Goal: Information Seeking & Learning: Learn about a topic

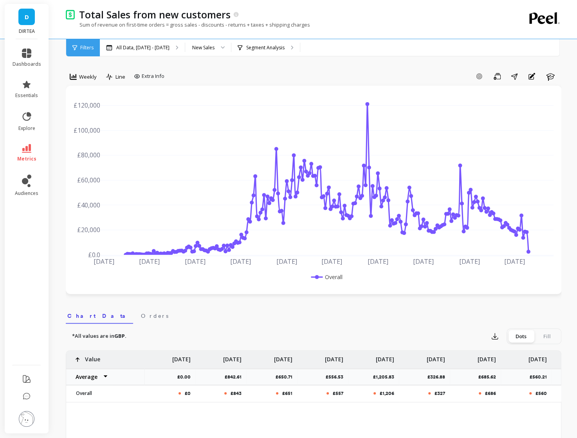
click at [29, 19] on link "D" at bounding box center [26, 17] width 16 height 16
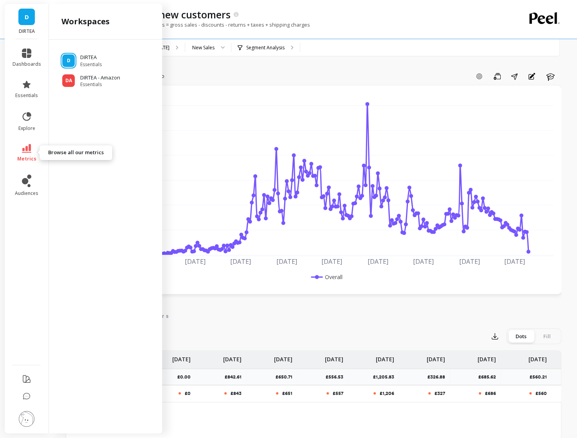
click at [29, 156] on span "metrics" at bounding box center [26, 159] width 19 height 6
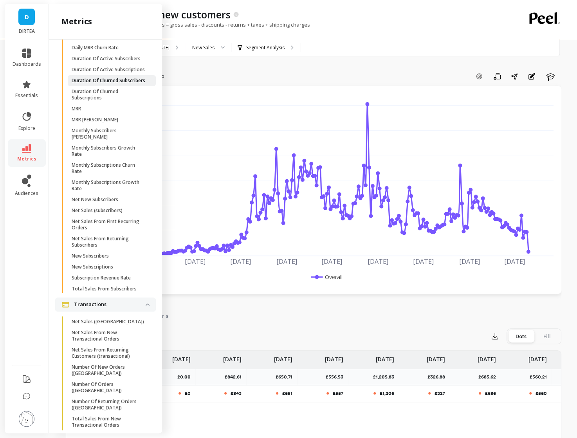
scroll to position [2171, 0]
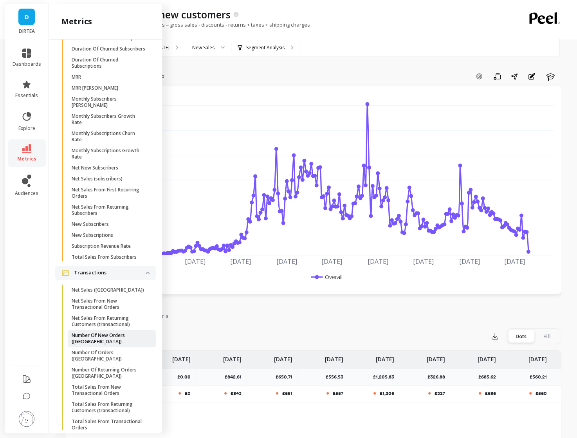
click at [121, 338] on p "Number Of New Orders ([GEOGRAPHIC_DATA])" at bounding box center [109, 338] width 75 height 13
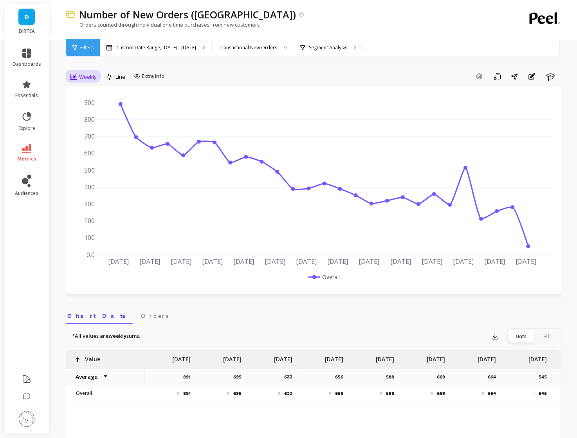
click at [86, 79] on span "Weekly" at bounding box center [88, 76] width 18 height 7
click at [95, 106] on div "Daily" at bounding box center [94, 109] width 45 height 7
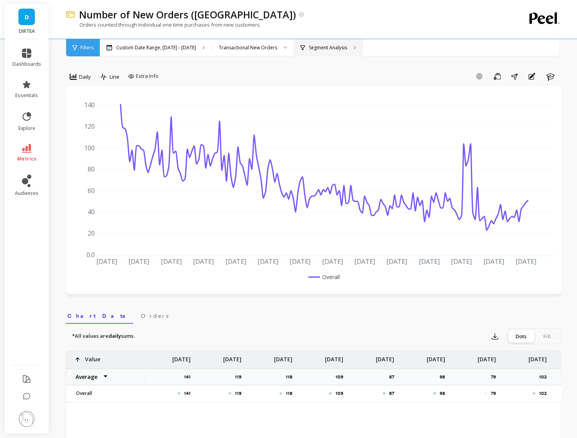
click at [344, 50] on div "Segment Analysis" at bounding box center [328, 47] width 68 height 17
click at [173, 52] on div "Custom Date Range, [DATE] - [DATE]" at bounding box center [155, 47] width 111 height 17
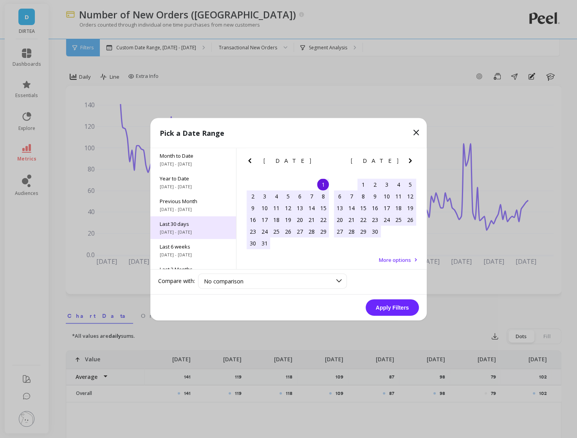
click at [192, 222] on span "Last 30 days" at bounding box center [193, 223] width 67 height 7
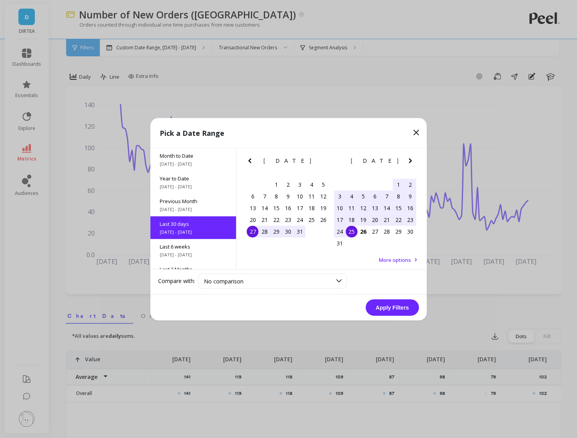
scroll to position [19, 0]
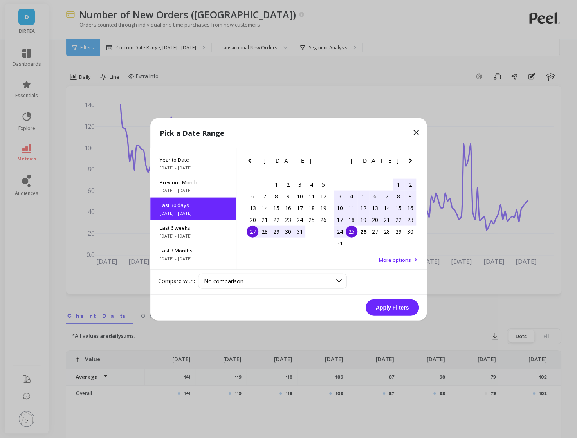
click at [252, 232] on div "27" at bounding box center [252, 231] width 12 height 12
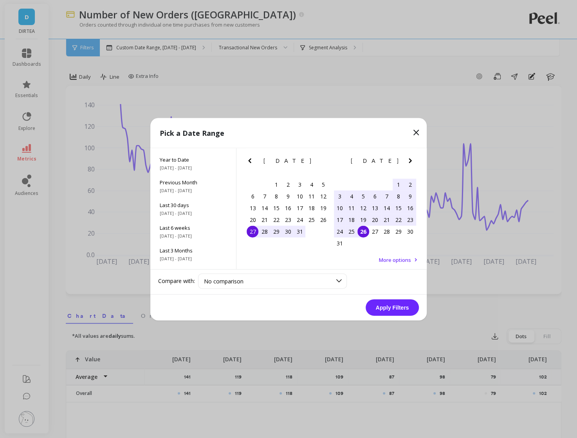
click at [362, 231] on div "26" at bounding box center [363, 231] width 12 height 12
click at [383, 308] on button "Apply Filters" at bounding box center [391, 307] width 53 height 16
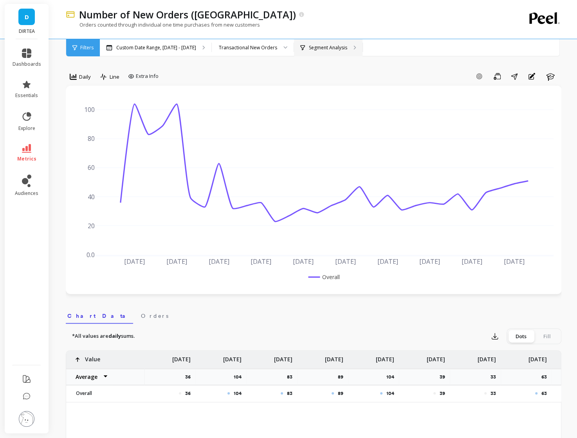
click at [317, 45] on p "Segment Analysis" at bounding box center [328, 48] width 38 height 6
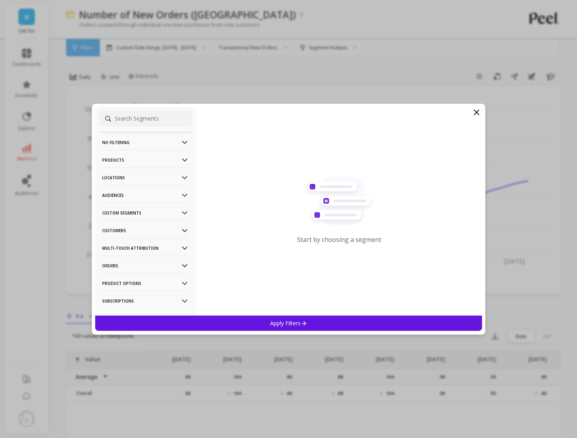
click at [154, 176] on p "Locations" at bounding box center [145, 177] width 87 height 20
click at [118, 206] on p "Countries" at bounding box center [114, 206] width 23 height 7
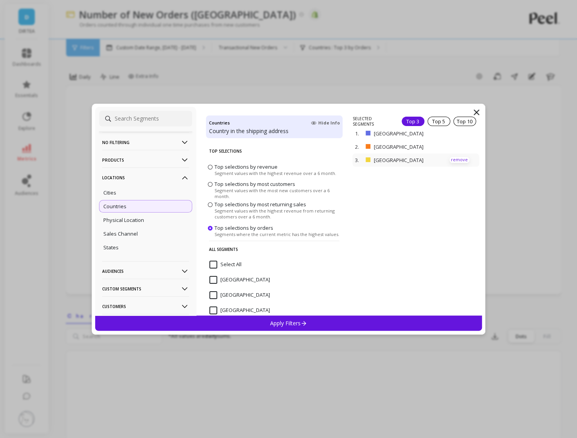
click at [460, 160] on p "remove" at bounding box center [459, 160] width 20 height 6
click at [340, 326] on div "Apply Filters" at bounding box center [288, 322] width 386 height 15
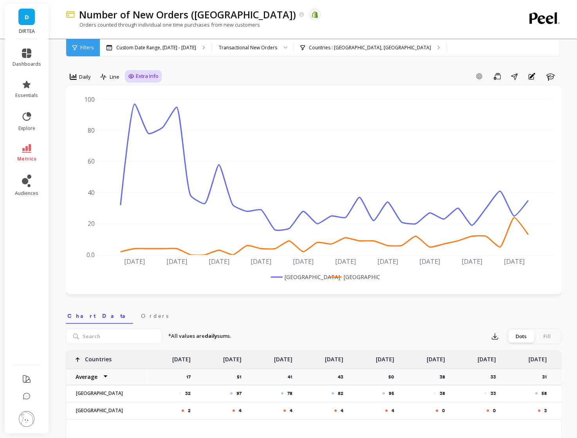
click at [143, 81] on div "Extra Info" at bounding box center [143, 76] width 37 height 13
click at [143, 75] on span "Extra Info" at bounding box center [147, 76] width 23 height 8
click at [144, 122] on input "Values" at bounding box center [144, 122] width 27 height 8
checkbox input "true"
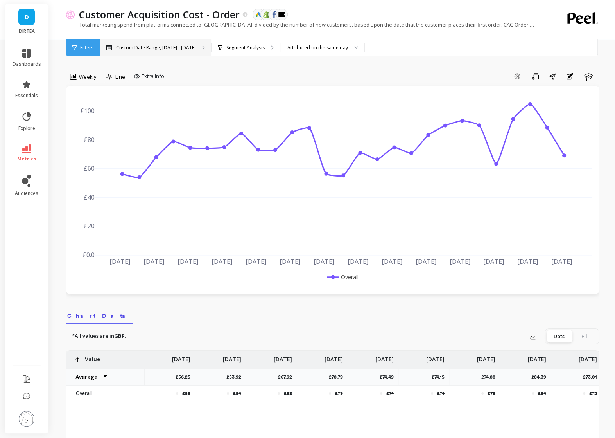
click at [167, 46] on p "Custom Date Range, [DATE] - [DATE]" at bounding box center [156, 48] width 80 height 6
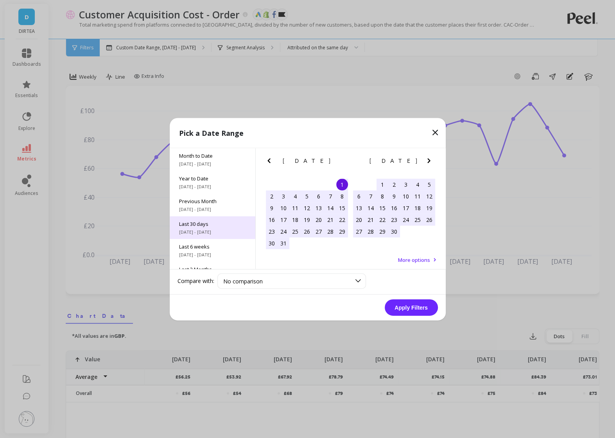
click at [200, 229] on span "[DATE] - [DATE]" at bounding box center [212, 231] width 67 height 6
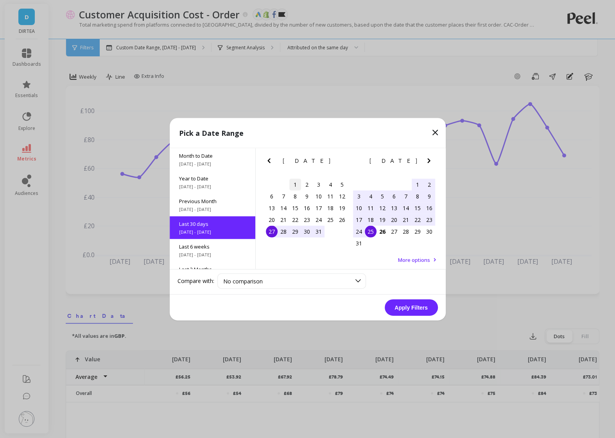
scroll to position [19, 0]
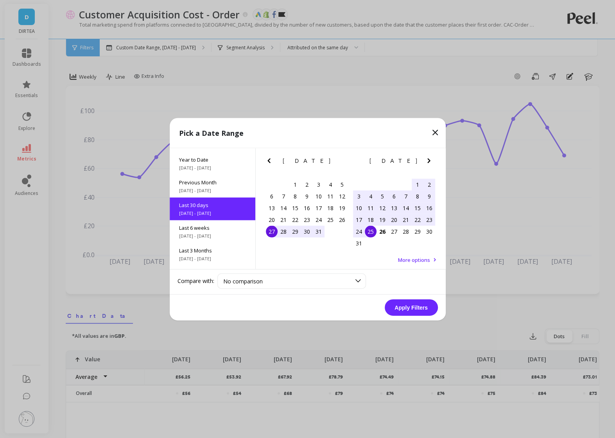
click at [271, 234] on div "27" at bounding box center [272, 231] width 12 height 12
click at [381, 230] on div "26" at bounding box center [383, 231] width 12 height 12
click at [415, 315] on button "Apply Filters" at bounding box center [411, 307] width 53 height 16
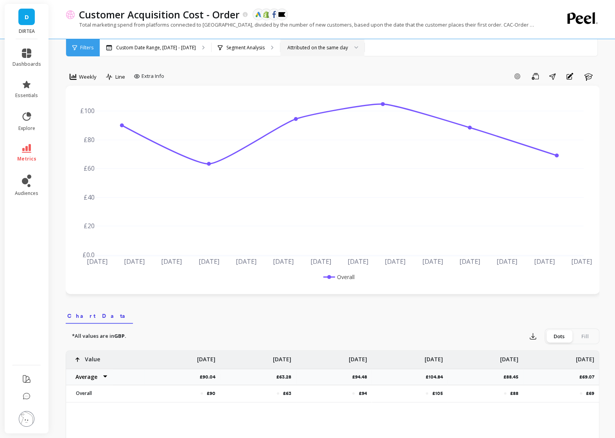
click at [324, 43] on div "Attributed on the same day" at bounding box center [322, 47] width 84 height 17
click at [255, 41] on div "Segment Analysis" at bounding box center [246, 47] width 68 height 17
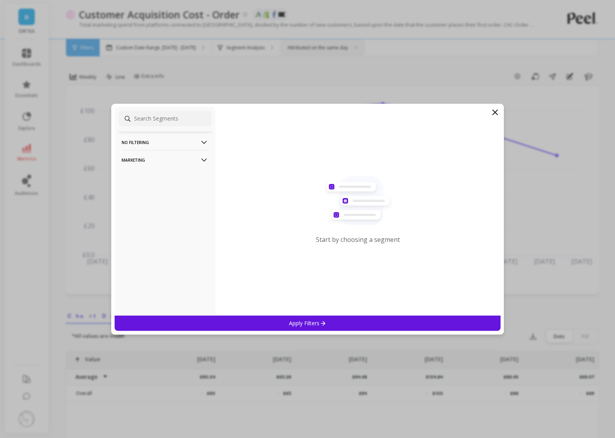
click at [200, 155] on p "Marketing" at bounding box center [165, 160] width 87 height 20
click at [145, 199] on p "Countries" at bounding box center [134, 202] width 23 height 7
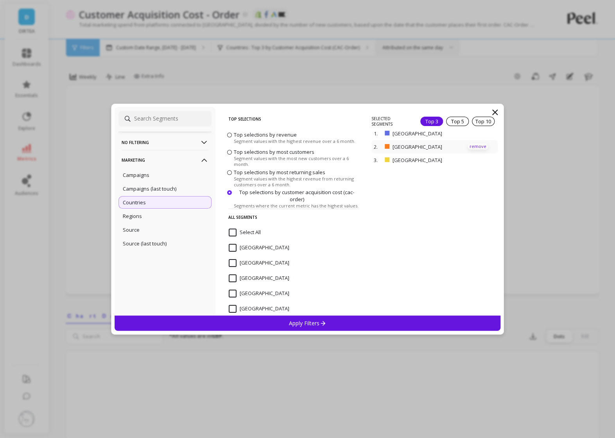
click at [478, 147] on p "remove" at bounding box center [478, 147] width 20 height 6
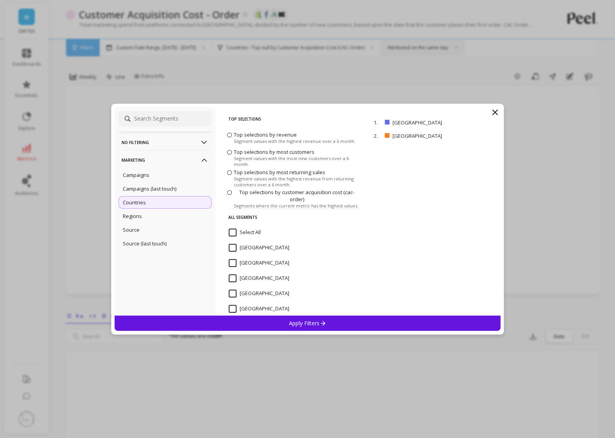
click at [356, 320] on div "Apply Filters" at bounding box center [308, 322] width 386 height 15
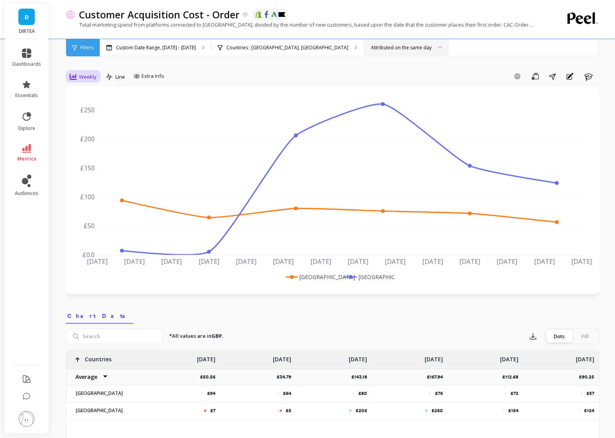
click at [81, 76] on span "Weekly" at bounding box center [88, 76] width 18 height 7
click at [88, 106] on div "Daily" at bounding box center [94, 109] width 45 height 7
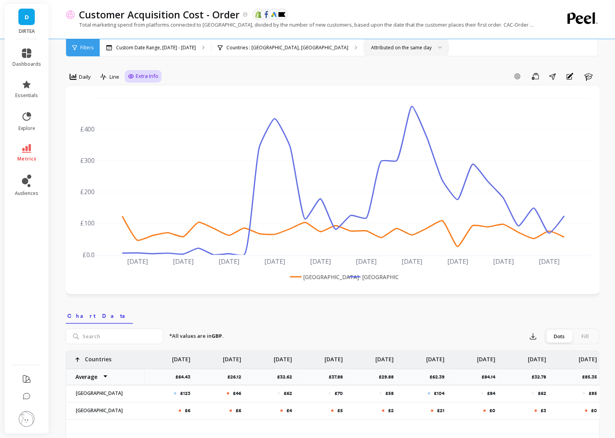
click at [145, 75] on span "Extra Info" at bounding box center [147, 76] width 23 height 8
click at [141, 122] on input "Values" at bounding box center [144, 122] width 27 height 8
checkbox input "true"
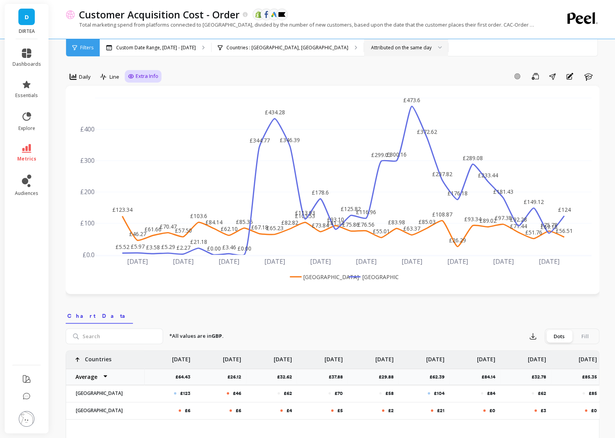
click at [328, 73] on div "Add Goal Save Share Annotations Learn" at bounding box center [381, 76] width 438 height 13
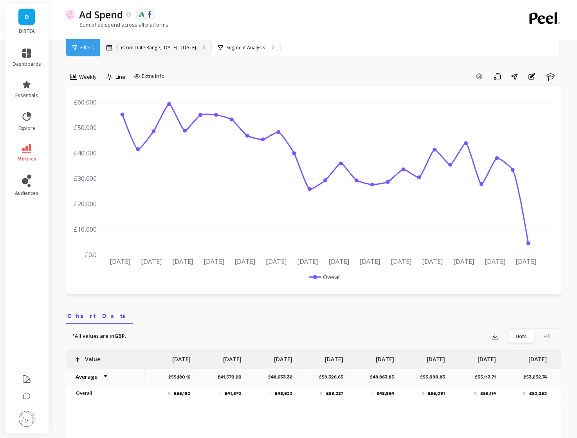
click at [169, 47] on p "Custom Date Range, [DATE] - [DATE]" at bounding box center [156, 48] width 80 height 6
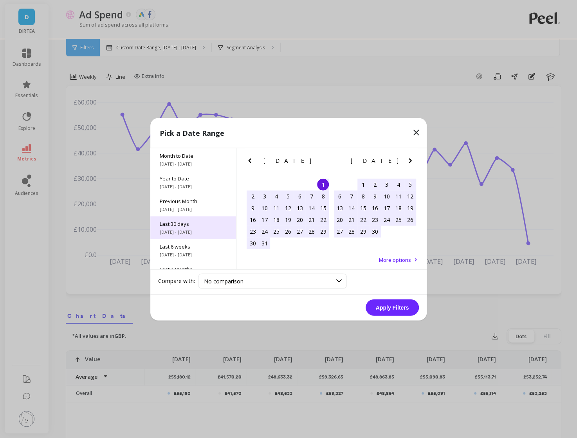
click at [194, 225] on span "Last 30 days" at bounding box center [193, 223] width 67 height 7
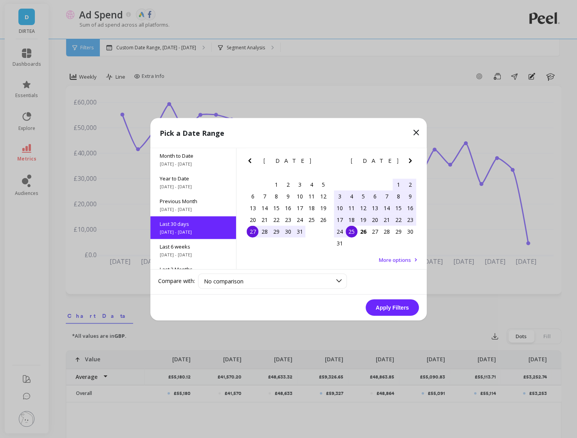
scroll to position [19, 0]
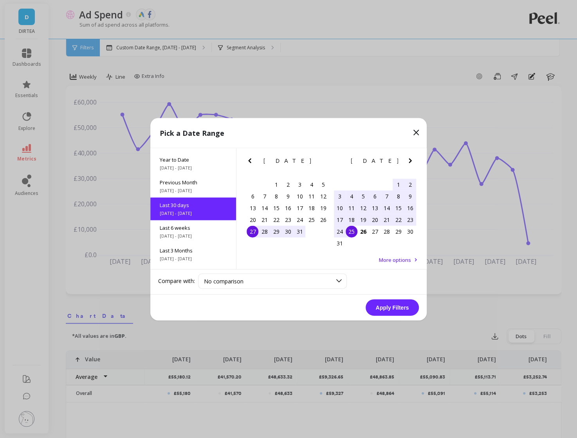
click at [254, 232] on div "27" at bounding box center [252, 231] width 12 height 12
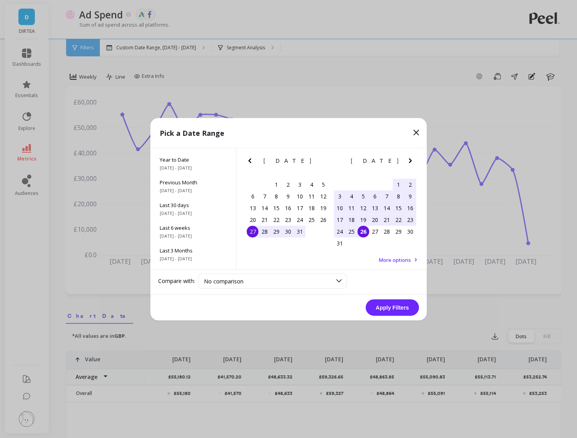
click at [365, 228] on div "26" at bounding box center [363, 231] width 12 height 12
click at [395, 314] on button "Apply Filters" at bounding box center [391, 307] width 53 height 16
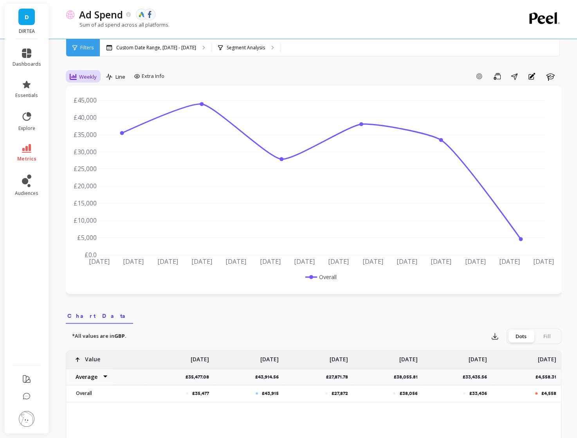
click at [77, 75] on div "Weekly" at bounding box center [83, 76] width 27 height 9
click at [243, 49] on p "Segment Analysis" at bounding box center [245, 48] width 38 height 6
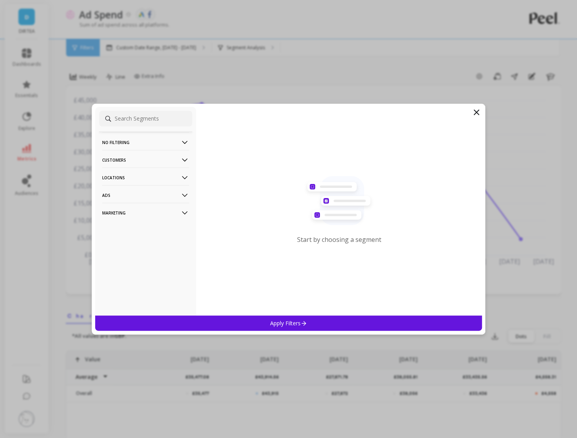
click at [175, 180] on p "Locations" at bounding box center [145, 177] width 87 height 20
click at [151, 196] on div "Countries" at bounding box center [145, 192] width 93 height 13
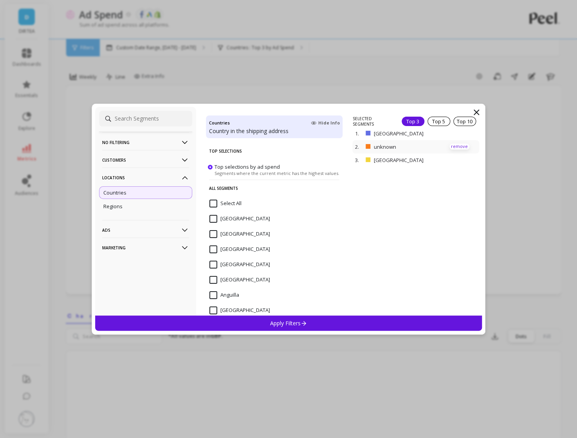
click at [456, 144] on p "remove" at bounding box center [459, 147] width 20 height 6
click at [358, 328] on div "Apply Filters" at bounding box center [288, 322] width 386 height 15
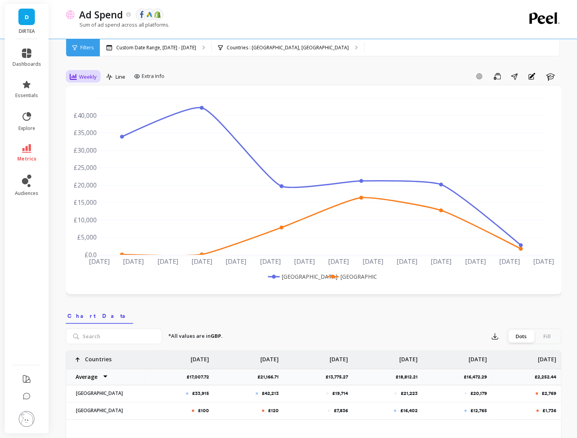
click at [83, 81] on div "Weekly" at bounding box center [83, 76] width 32 height 13
click at [91, 110] on div "Daily" at bounding box center [94, 109] width 45 height 7
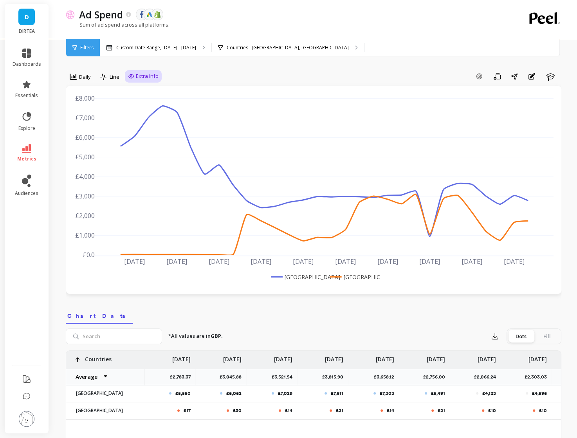
click at [151, 72] on span "Extra Info" at bounding box center [147, 76] width 23 height 8
click at [151, 122] on input "Values" at bounding box center [144, 122] width 27 height 8
checkbox input "true"
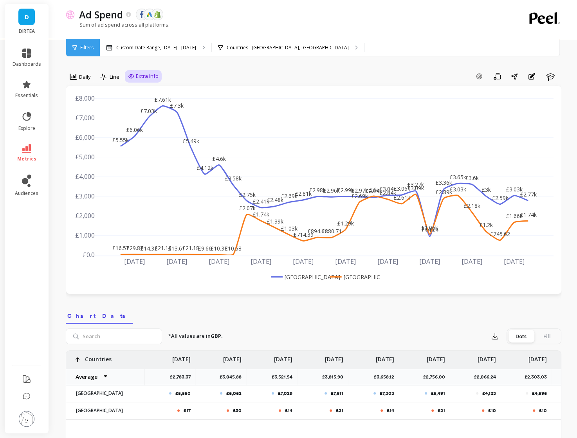
click at [307, 84] on div "option Daily, selected. Daily Line Extra Info Add Goal Save Share Annotations L…" at bounding box center [313, 78] width 495 height 16
